Goal: Task Accomplishment & Management: Manage account settings

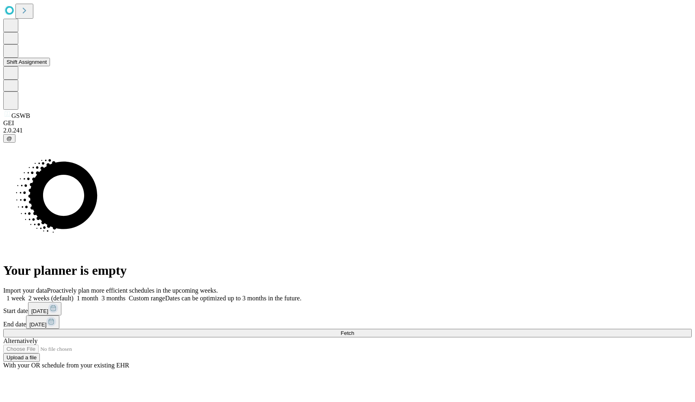
click at [14, 55] on icon at bounding box center [11, 51] width 9 height 10
click at [50, 66] on button "Shift Assignment" at bounding box center [26, 62] width 47 height 9
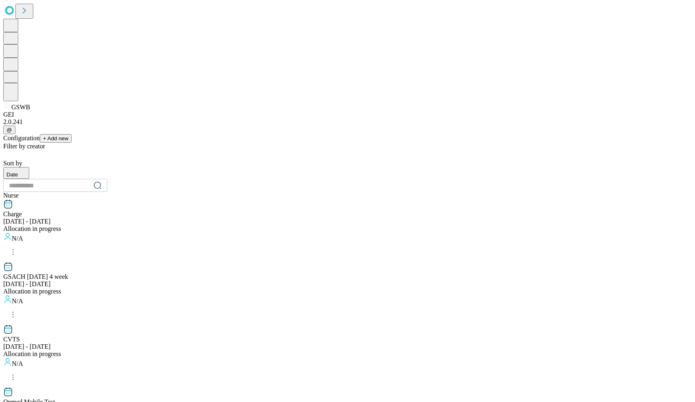
scroll to position [1292, 0]
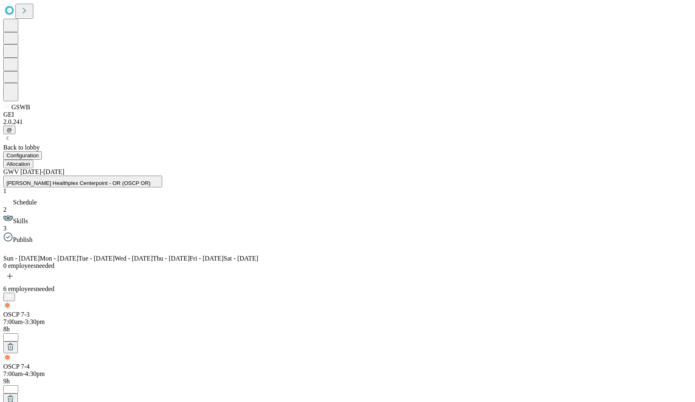
click at [162, 176] on button "[PERSON_NAME] Healthplex Centerpoint - OR (OSCP OR)" at bounding box center [82, 182] width 159 height 12
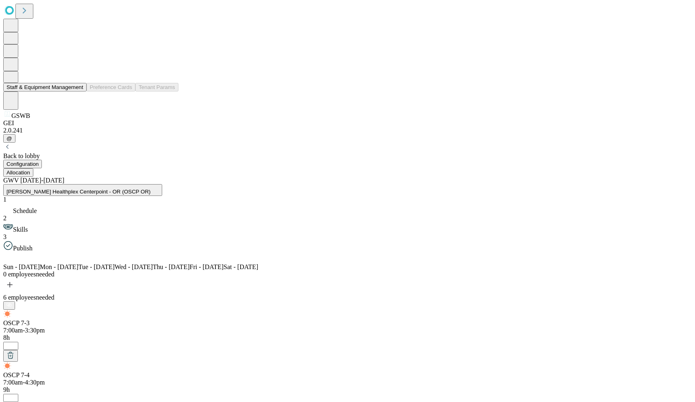
click at [48, 91] on button "Staff & Equipment Management" at bounding box center [44, 87] width 83 height 9
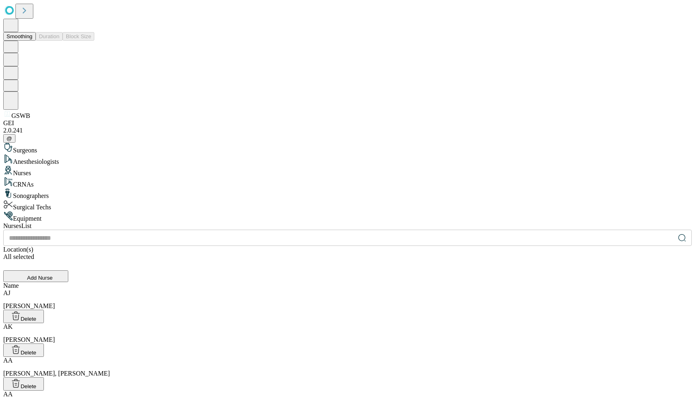
click at [36, 35] on button "Smoothing" at bounding box center [19, 36] width 33 height 9
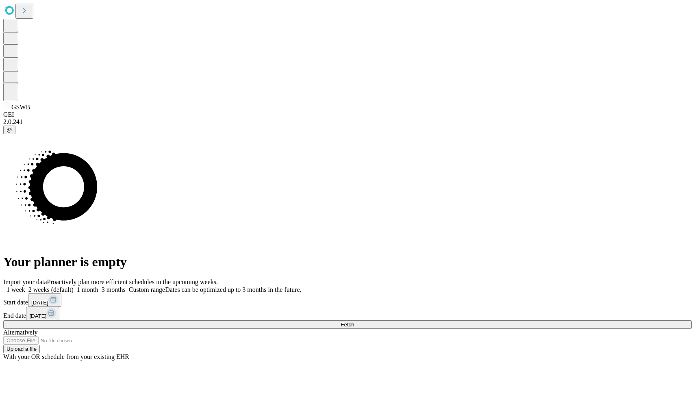
click at [494, 320] on button "Fetch" at bounding box center [347, 324] width 688 height 9
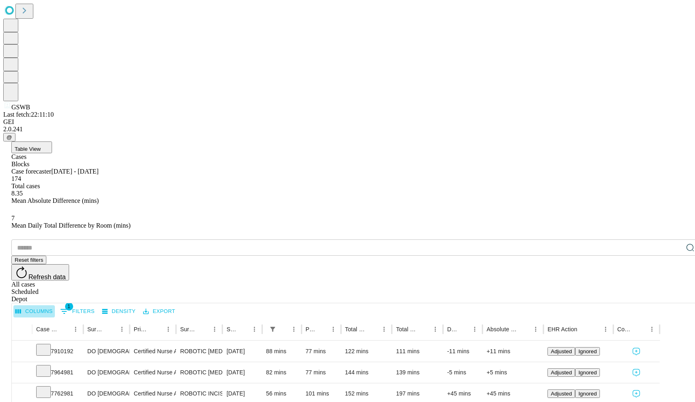
click at [55, 305] on button "Columns" at bounding box center [33, 311] width 41 height 13
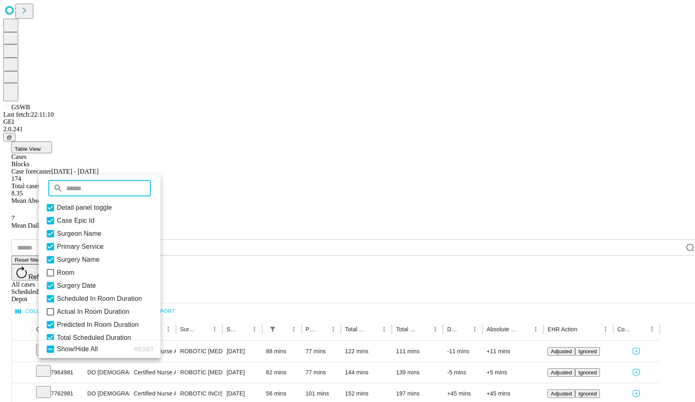
click at [54, 311] on icon at bounding box center [51, 312] width 10 height 10
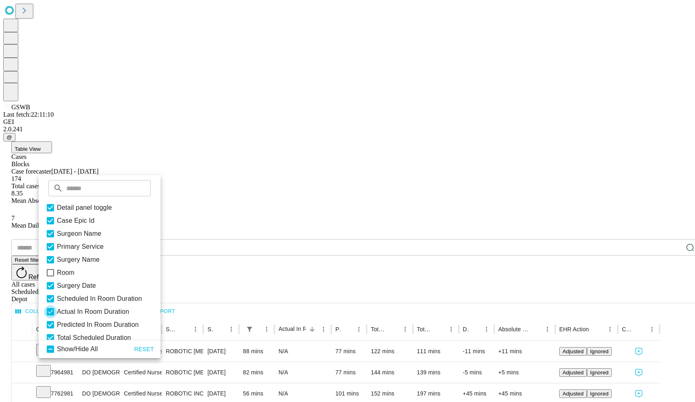
click at [54, 311] on icon at bounding box center [50, 311] width 7 height 7
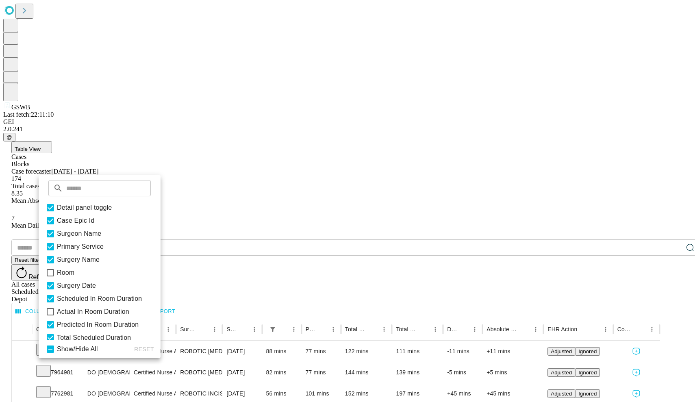
click at [234, 239] on div "​ Reset filters Refresh data All cases Scheduled Depot" at bounding box center [355, 270] width 688 height 63
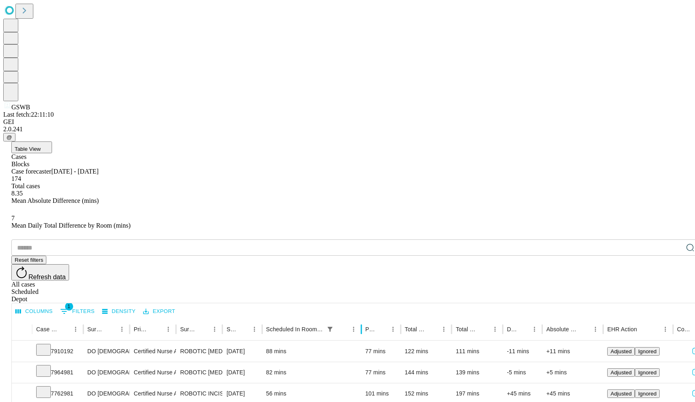
drag, startPoint x: 329, startPoint y: 165, endPoint x: 388, endPoint y: 167, distance: 59.3
click at [388, 318] on div "Case Epic Id Surgeon Name Primary Service Surgery Name Surgery Date Scheduled I…" at bounding box center [365, 329] width 707 height 23
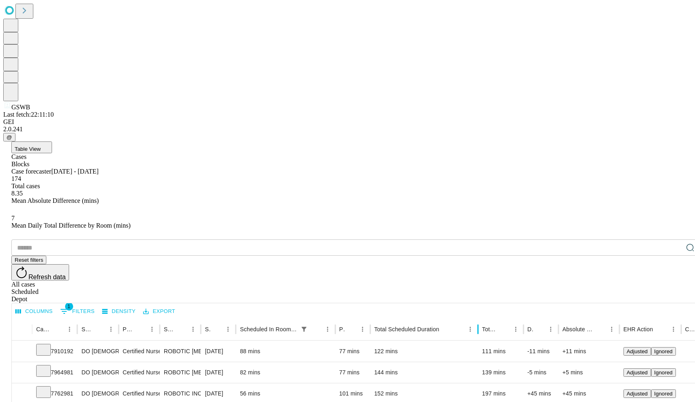
drag, startPoint x: 443, startPoint y: 165, endPoint x: 505, endPoint y: 168, distance: 62.3
click at [480, 318] on div at bounding box center [478, 329] width 4 height 23
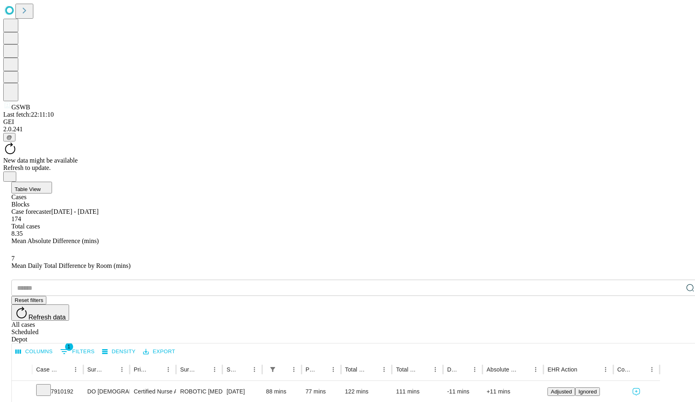
scroll to position [1, 2]
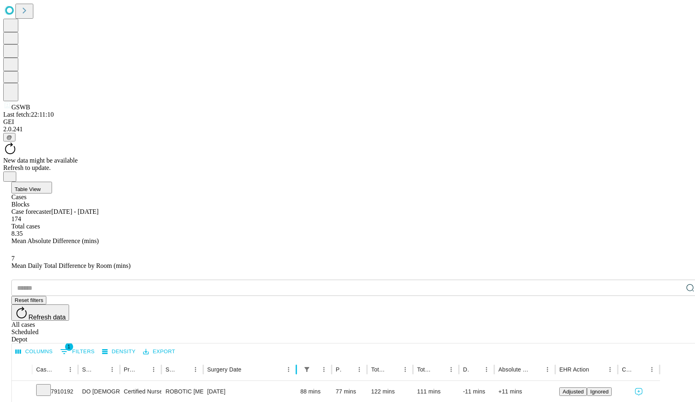
drag, startPoint x: 287, startPoint y: 167, endPoint x: 341, endPoint y: 168, distance: 53.6
click at [341, 358] on div "Case Epic Id Surgeon Name Primary Service Surgery Name Surgery Date Scheduled I…" at bounding box center [336, 369] width 648 height 23
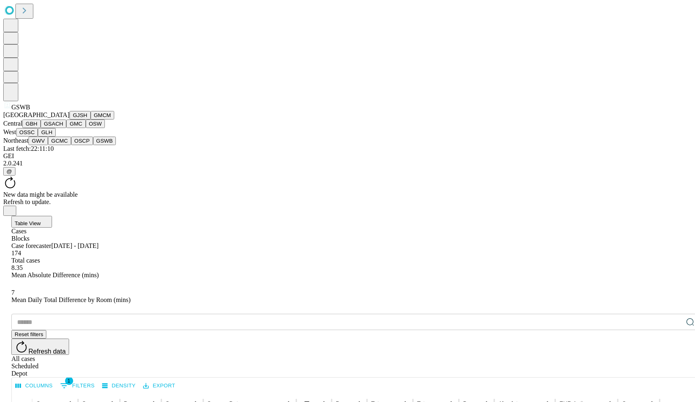
click at [11, 109] on icon at bounding box center [7, 105] width 8 height 8
click at [41, 128] on button "GBH" at bounding box center [31, 123] width 18 height 9
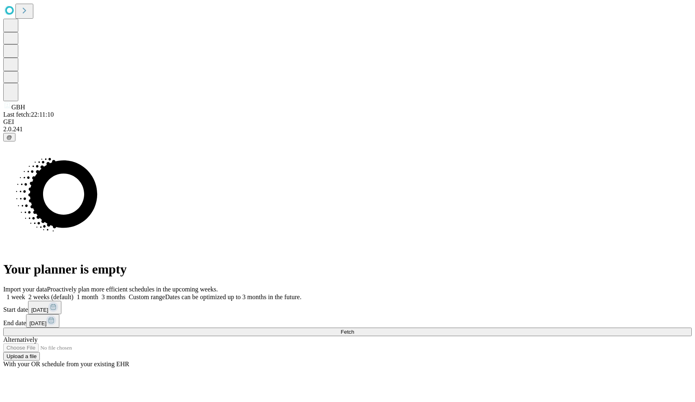
click at [58, 302] on rect at bounding box center [53, 307] width 10 height 10
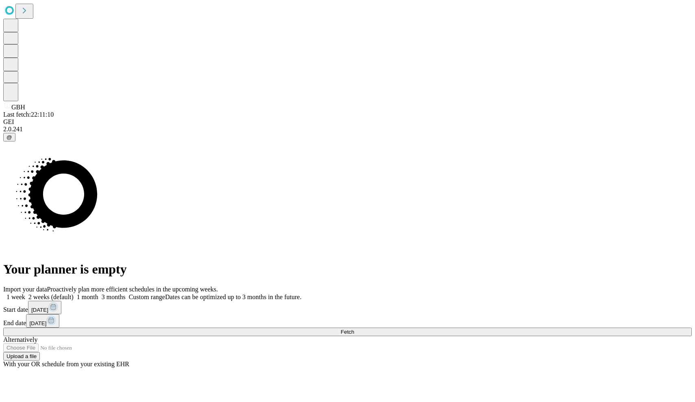
click at [516, 286] on div "Import your data Proactively plan more efficient schedules in the upcoming week…" at bounding box center [347, 327] width 688 height 82
click at [514, 327] on button "Fetch" at bounding box center [347, 331] width 688 height 9
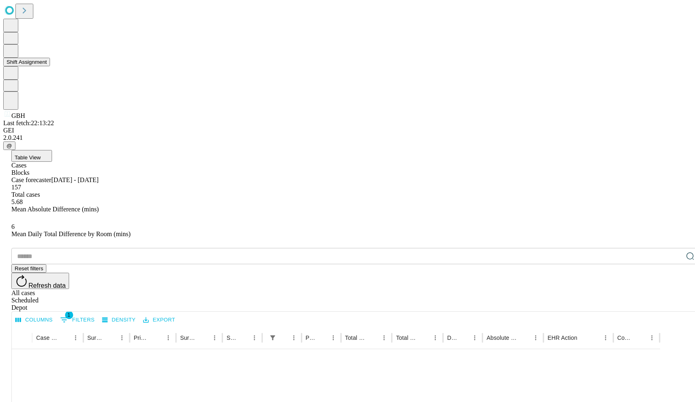
click at [50, 66] on button "Shift Assignment" at bounding box center [26, 62] width 47 height 9
